Goal: Task Accomplishment & Management: Manage account settings

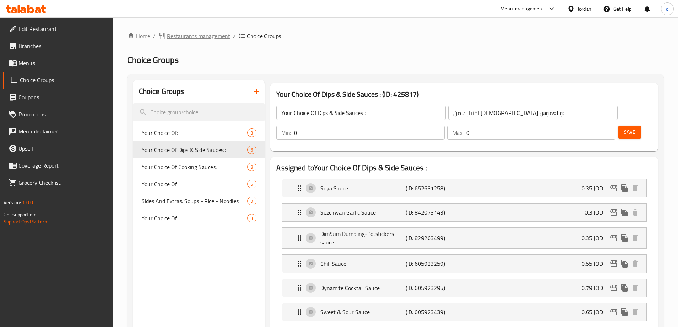
click at [216, 32] on span "Restaurants management" at bounding box center [198, 36] width 63 height 9
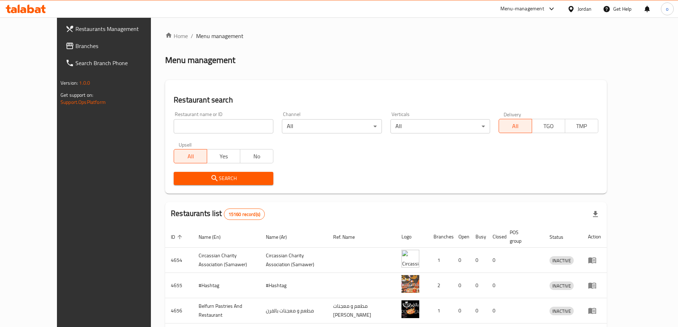
click at [65, 42] on div at bounding box center [339, 163] width 678 height 327
click at [75, 42] on span "Branches" at bounding box center [119, 46] width 89 height 9
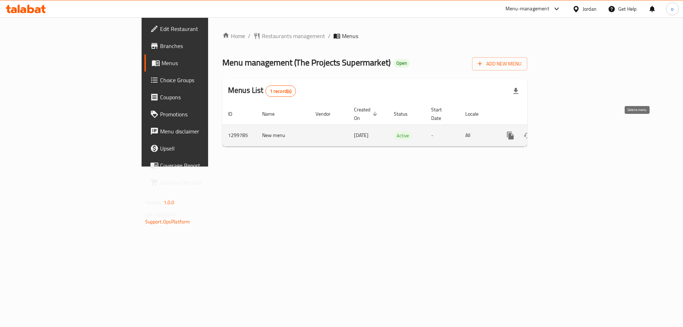
click at [566, 131] on icon "enhanced table" at bounding box center [561, 135] width 9 height 9
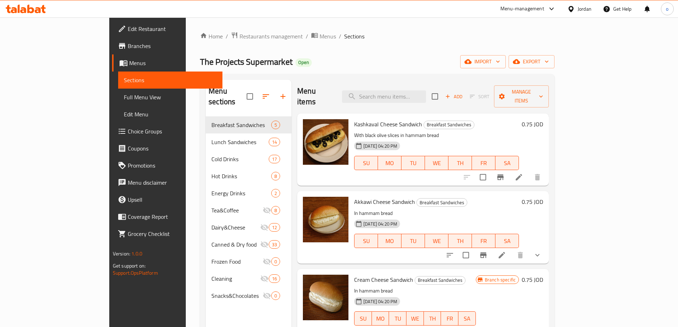
click at [128, 133] on span "Choice Groups" at bounding box center [172, 131] width 89 height 9
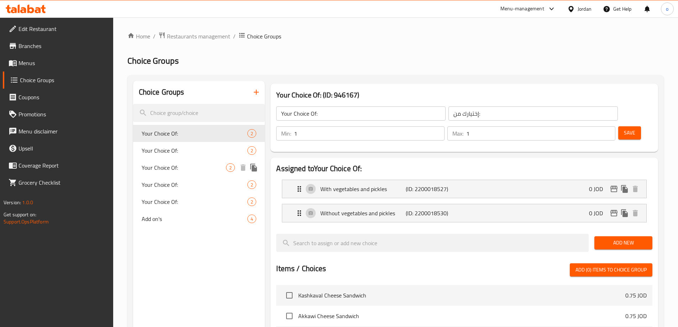
click at [169, 167] on span "Your Choice Of:" at bounding box center [184, 167] width 85 height 9
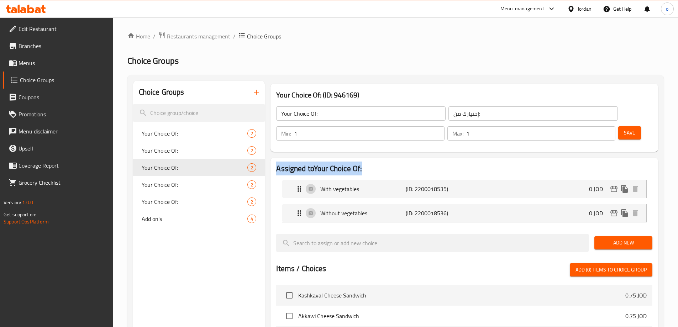
drag, startPoint x: 275, startPoint y: 148, endPoint x: 366, endPoint y: 151, distance: 90.4
click at [366, 158] on div "Assigned to Your Choice Of: With vegetables (ID: 2200018535) 0 JOD Name (En) Wi…" at bounding box center [463, 321] width 387 height 326
click at [366, 163] on h2 "Assigned to Your Choice Of:" at bounding box center [464, 168] width 376 height 11
